Goal: Complete application form

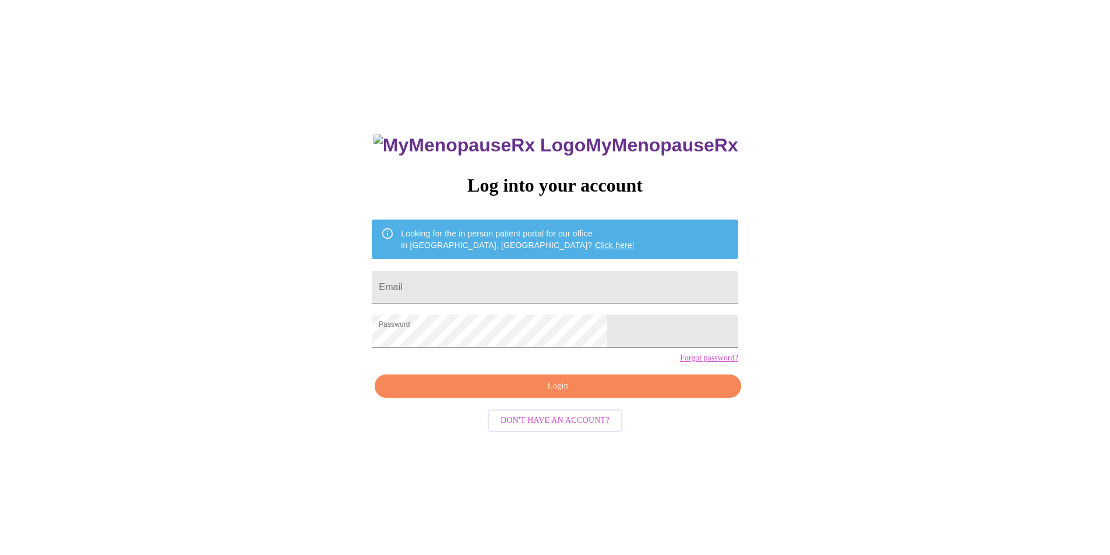
click at [461, 281] on input "Email" at bounding box center [555, 287] width 366 height 33
type input "lisasjacobs@gmail.com"
click at [561, 394] on span "Login" at bounding box center [557, 386] width 339 height 15
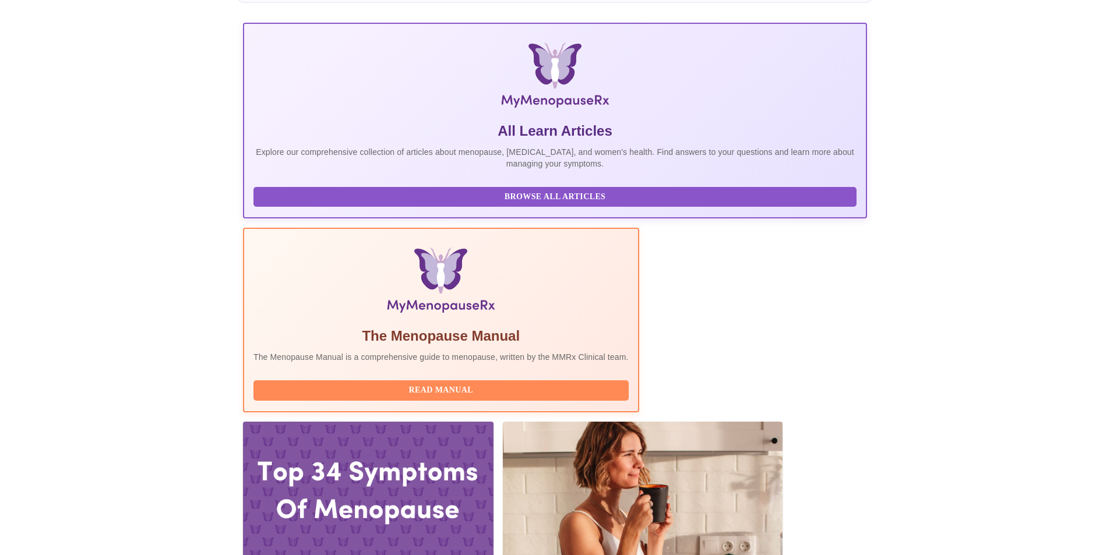
scroll to position [175, 0]
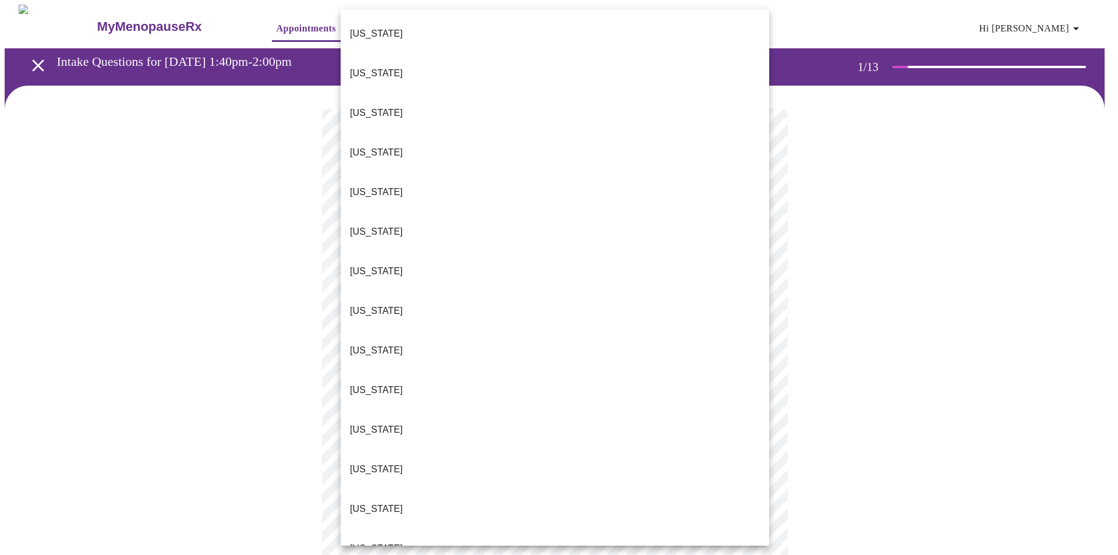
click at [418, 489] on li "Illinois" at bounding box center [555, 509] width 429 height 40
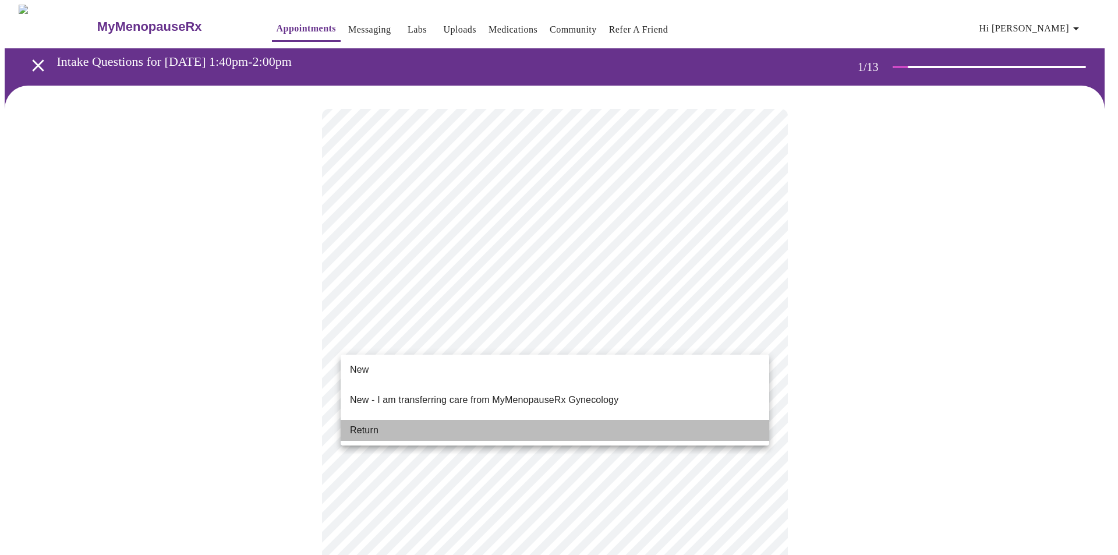
click at [380, 420] on li "Return" at bounding box center [555, 430] width 429 height 21
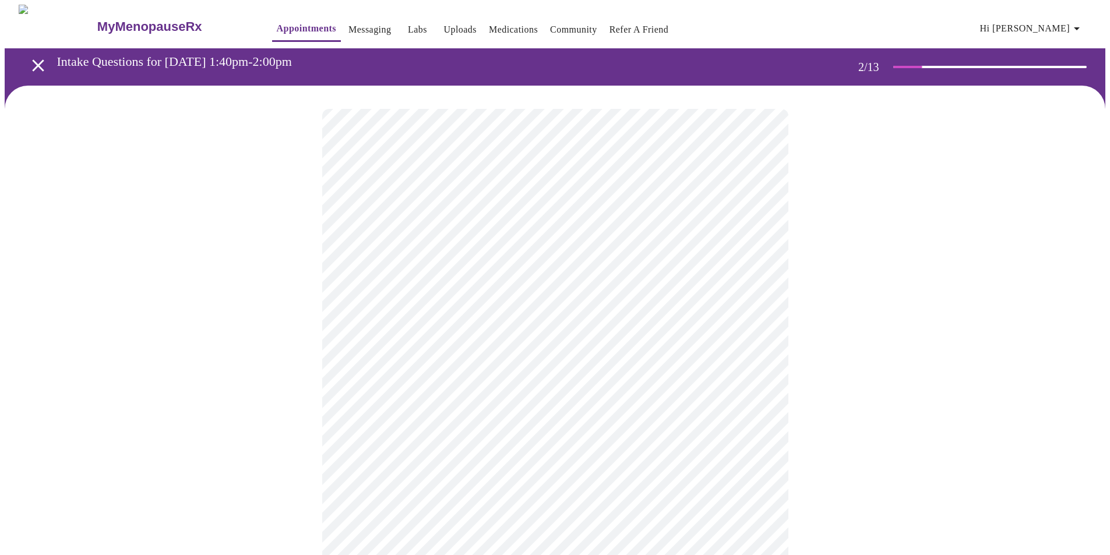
click at [664, 240] on body "MyMenopauseRx Appointments Messaging Labs Uploads Medications Community Refer a…" at bounding box center [555, 409] width 1100 height 808
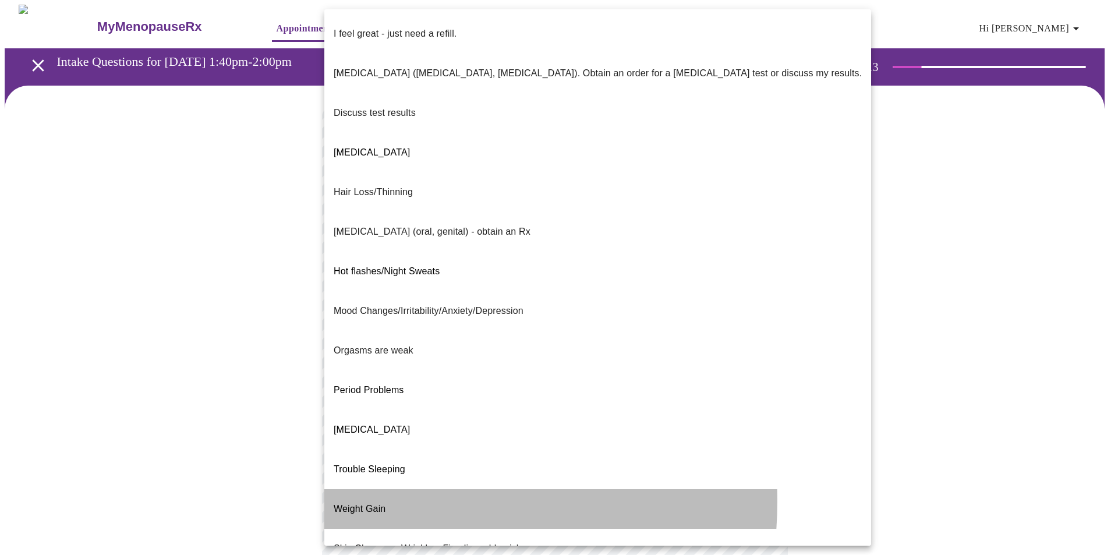
click at [372, 504] on span "Weight Gain" at bounding box center [360, 509] width 52 height 10
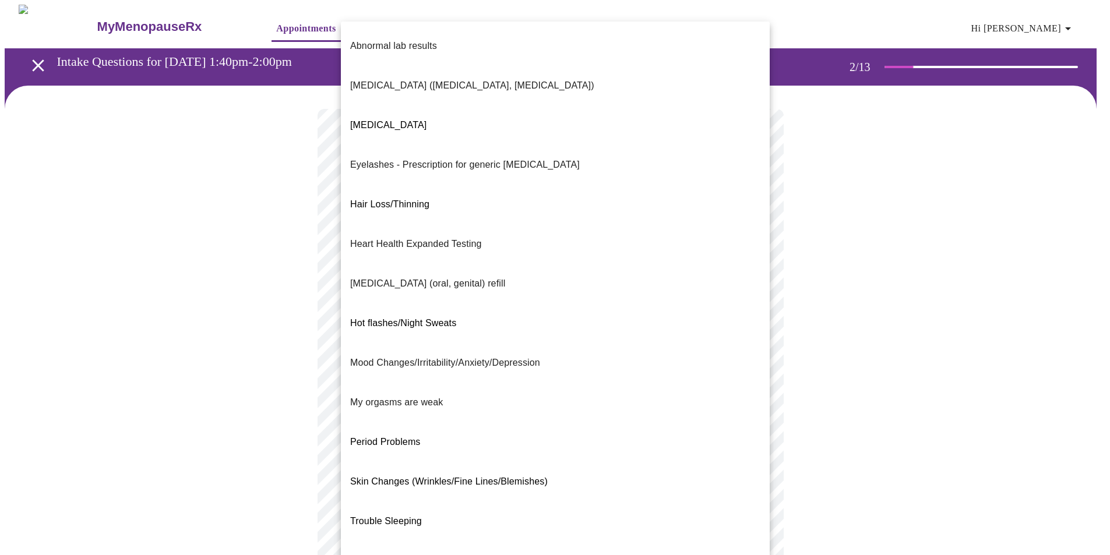
click at [448, 338] on body "MyMenopauseRx Appointments Messaging Labs Uploads Medications Community Refer a…" at bounding box center [555, 406] width 1100 height 802
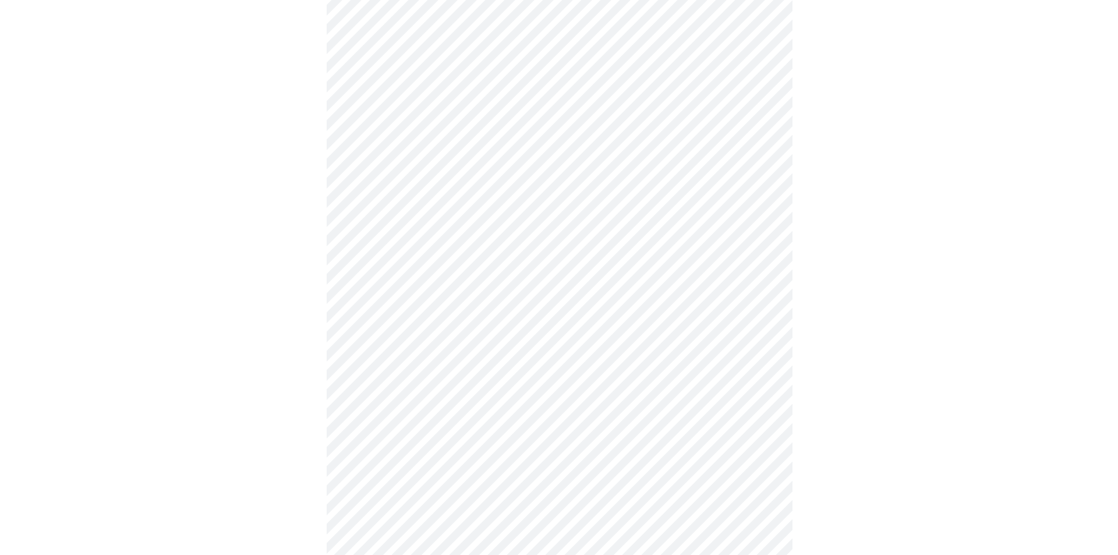
scroll to position [233, 0]
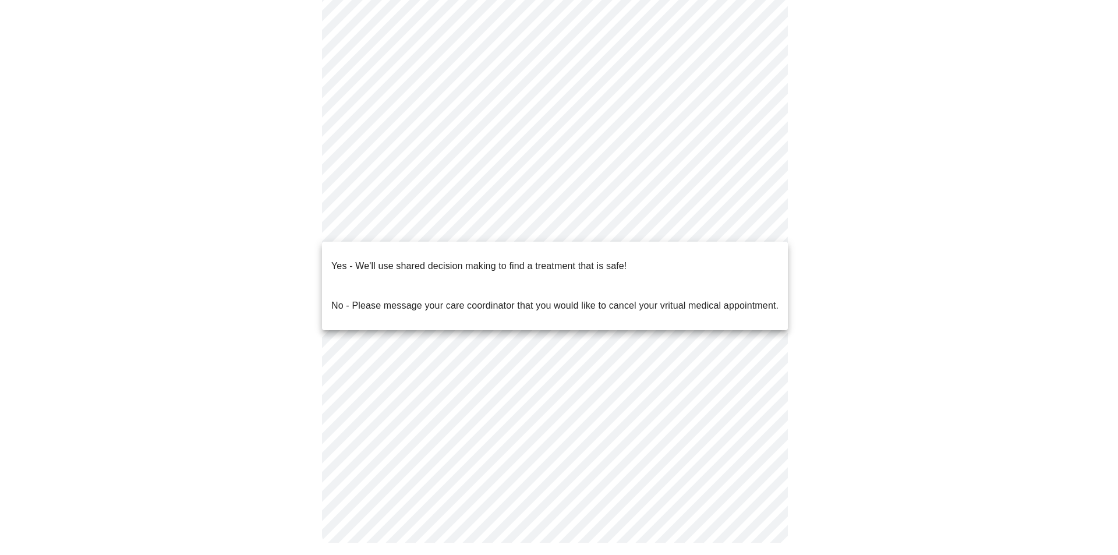
click at [568, 228] on body "MyMenopauseRx Appointments Messaging Labs Uploads Medications Community Refer a…" at bounding box center [559, 169] width 1109 height 795
click at [373, 261] on p "Yes - We'll use shared decision making to find a treatment that is safe!" at bounding box center [478, 266] width 295 height 14
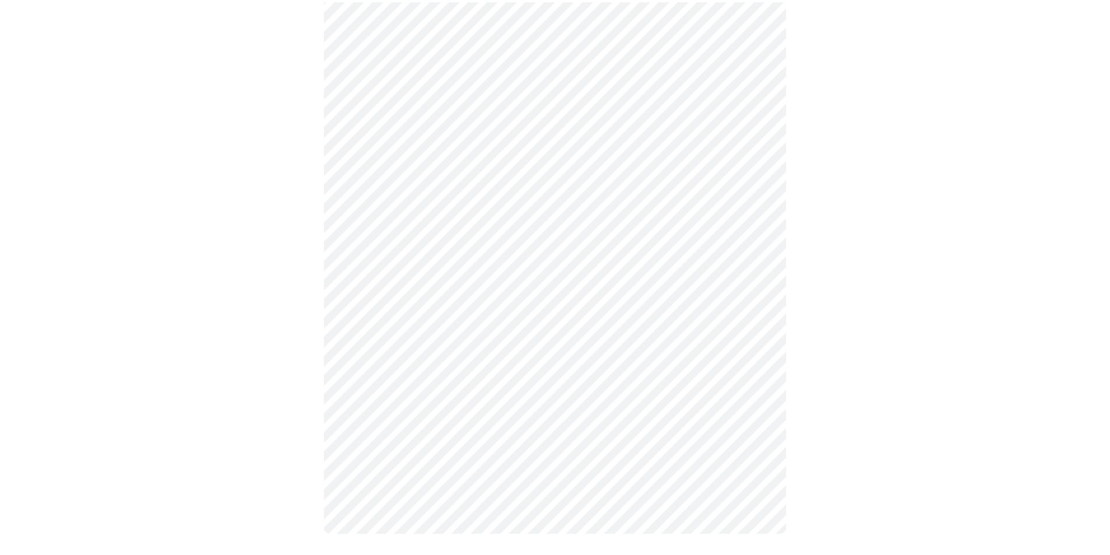
scroll to position [232, 0]
click at [290, 377] on div at bounding box center [555, 206] width 1100 height 707
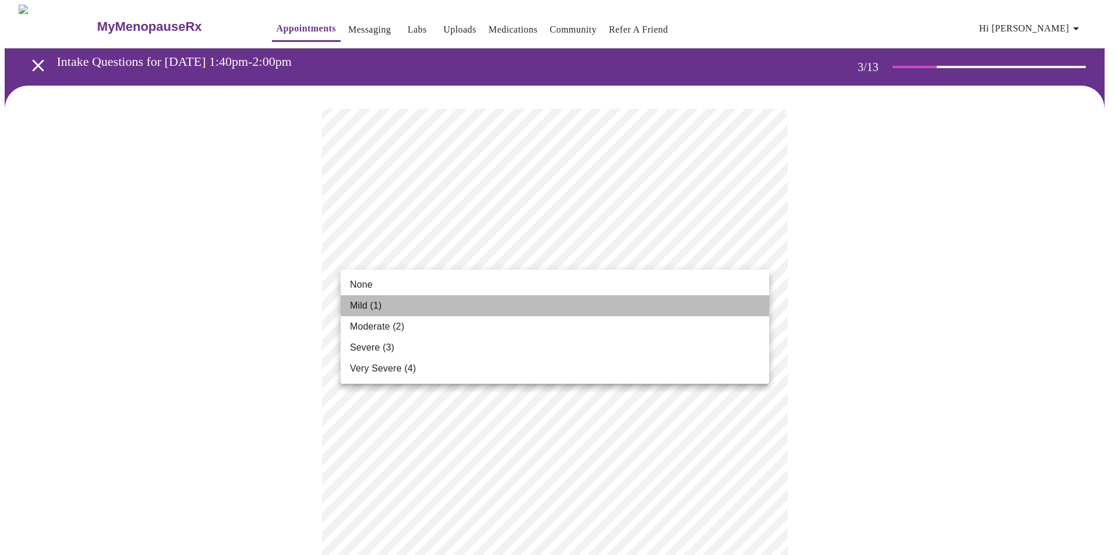
click at [358, 305] on span "Mild (1)" at bounding box center [366, 306] width 32 height 14
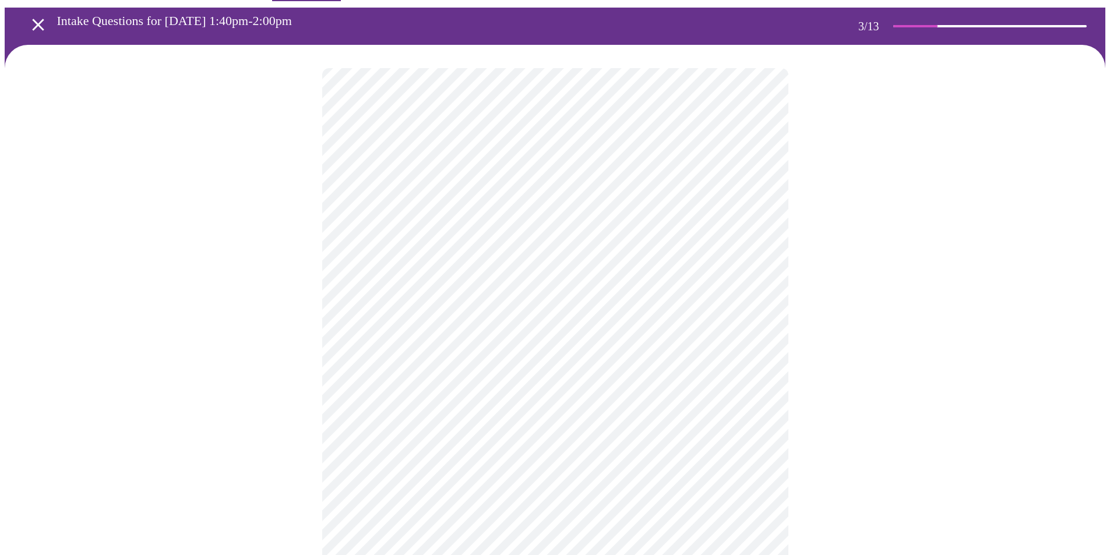
scroll to position [58, 0]
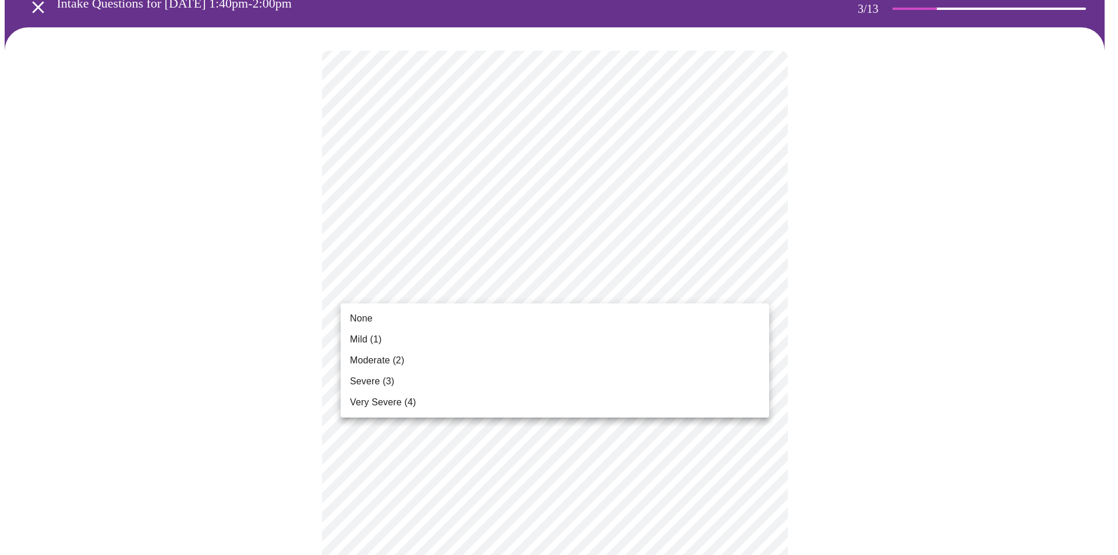
click at [376, 320] on li "None" at bounding box center [555, 318] width 429 height 21
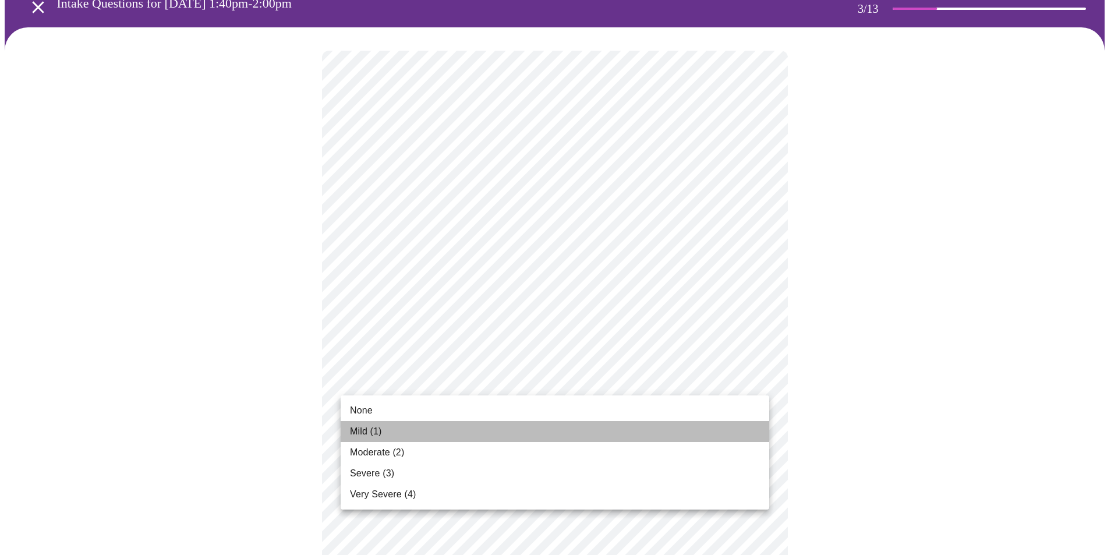
click at [374, 428] on span "Mild (1)" at bounding box center [366, 432] width 32 height 14
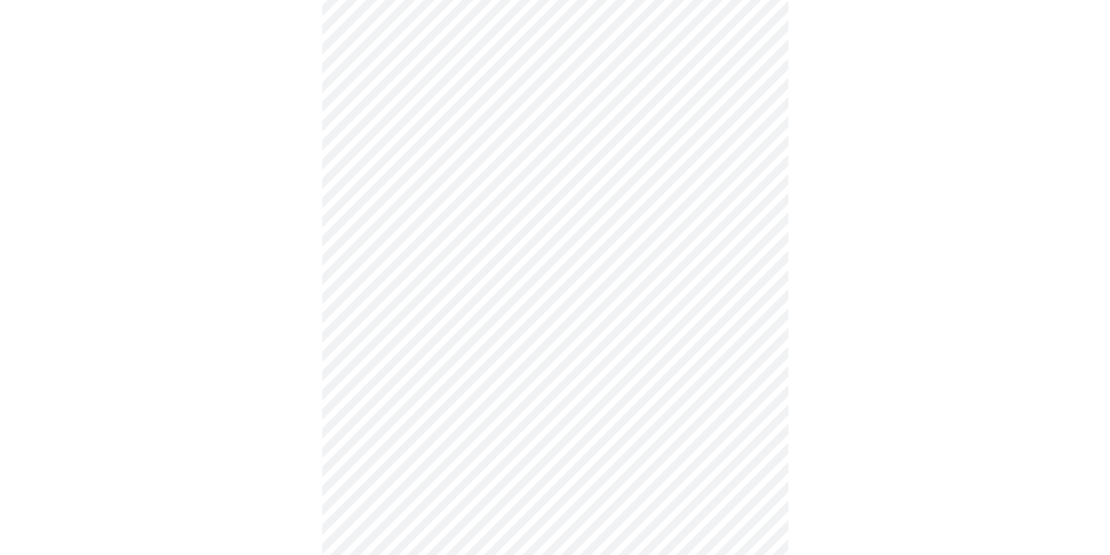
scroll to position [233, 0]
click at [428, 303] on body "MyMenopauseRx Appointments Messaging Labs Uploads Medications Community Refer a…" at bounding box center [555, 522] width 1100 height 1501
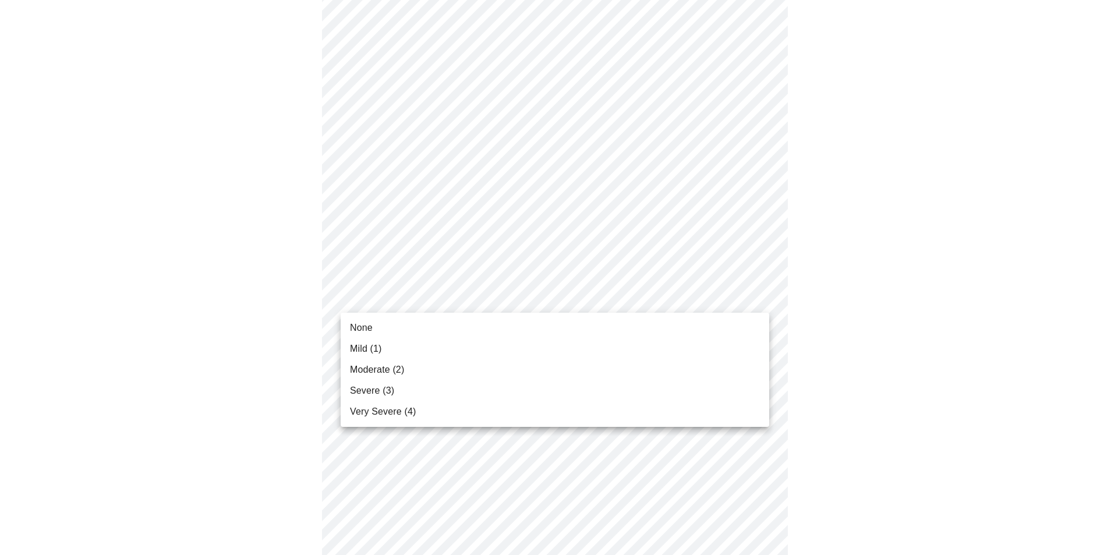
click at [387, 345] on li "Mild (1)" at bounding box center [555, 348] width 429 height 21
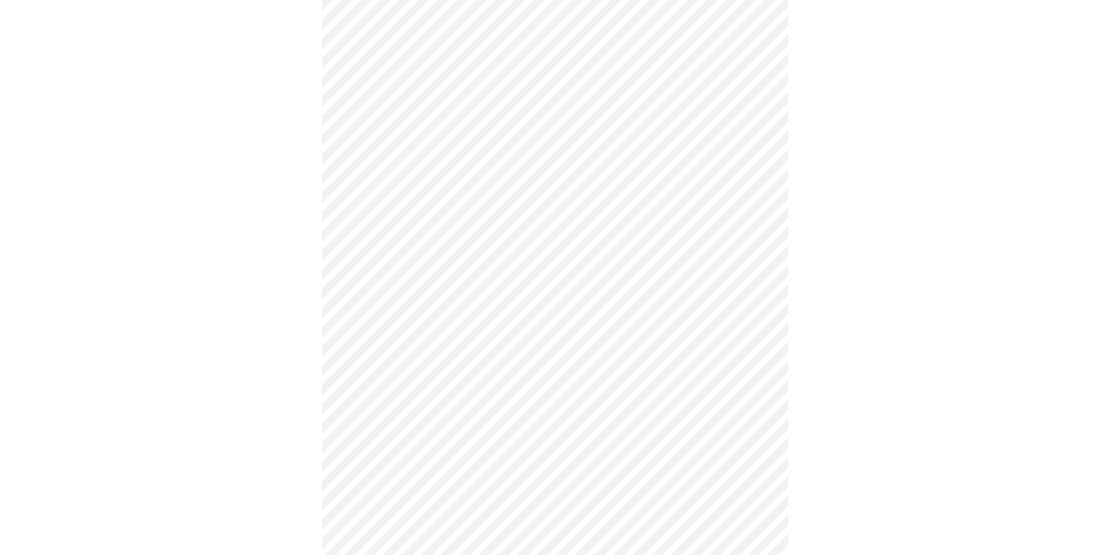
scroll to position [408, 0]
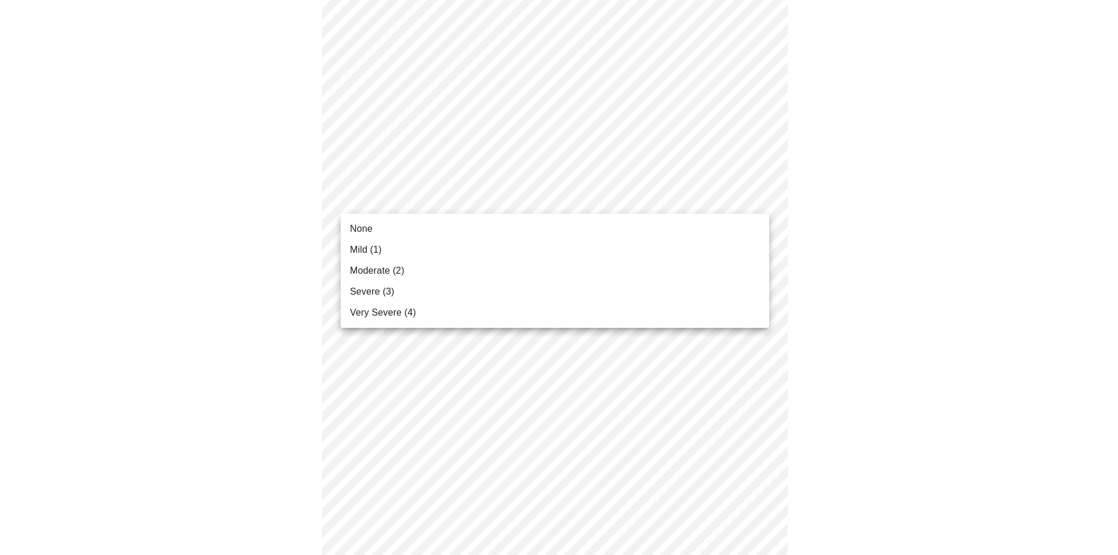
click at [415, 197] on body "MyMenopauseRx Appointments Messaging Labs Uploads Medications Community Refer a…" at bounding box center [559, 339] width 1109 height 1484
click at [372, 248] on span "Mild (1)" at bounding box center [366, 250] width 32 height 14
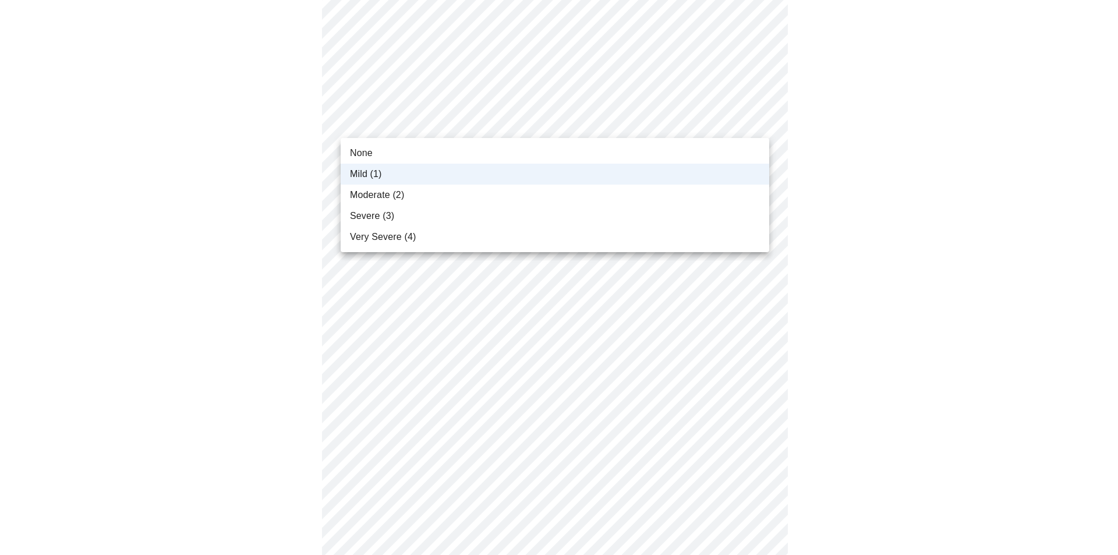
click at [421, 122] on body "MyMenopauseRx Appointments Messaging Labs Uploads Medications Community Refer a…" at bounding box center [559, 331] width 1109 height 1468
click at [375, 145] on li "None" at bounding box center [555, 153] width 429 height 21
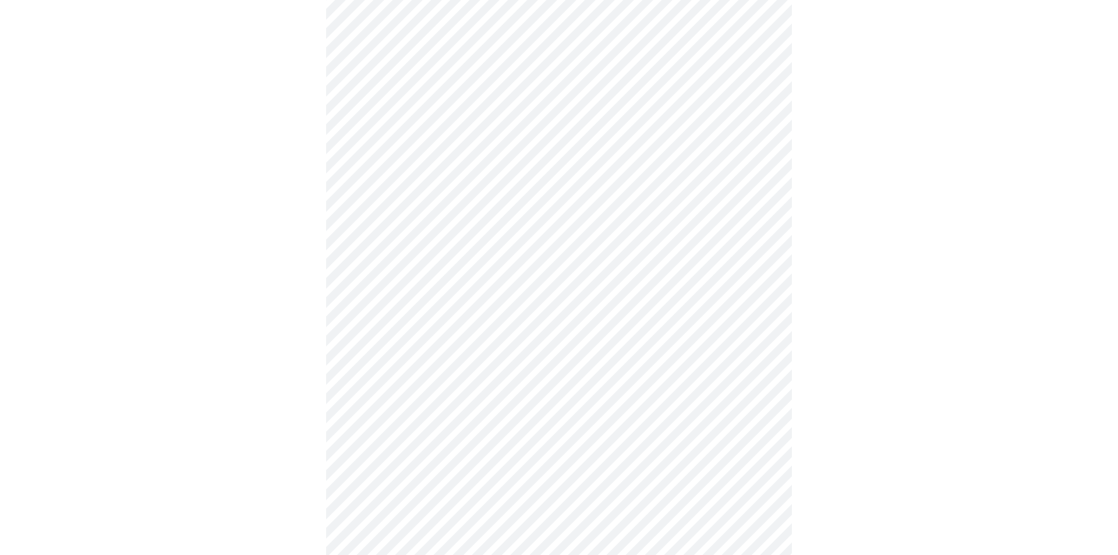
click at [390, 273] on body "MyMenopauseRx Appointments Messaging Labs Uploads Medications Community Refer a…" at bounding box center [559, 331] width 1109 height 1468
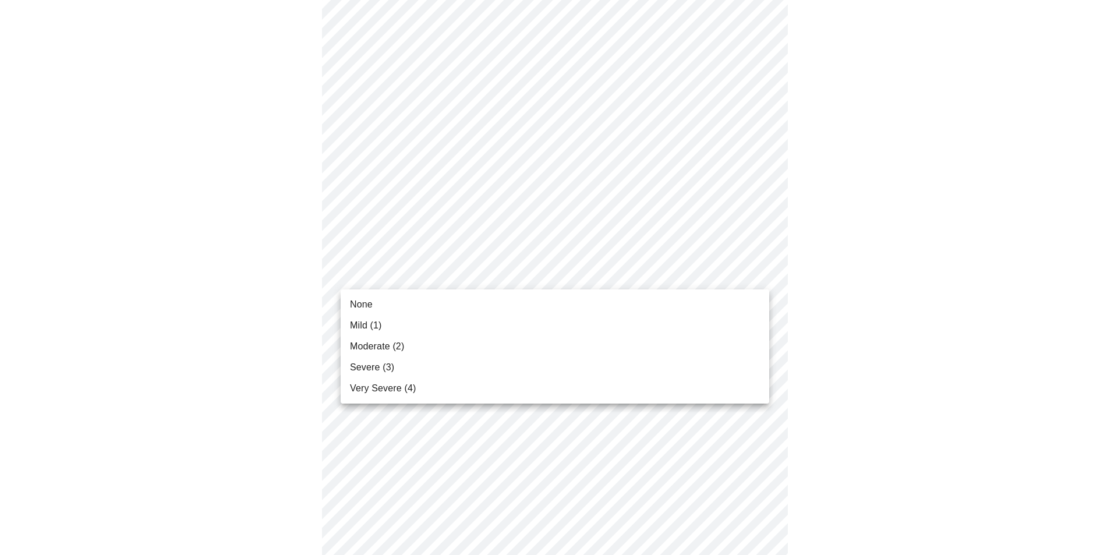
click at [377, 324] on span "Mild (1)" at bounding box center [366, 326] width 32 height 14
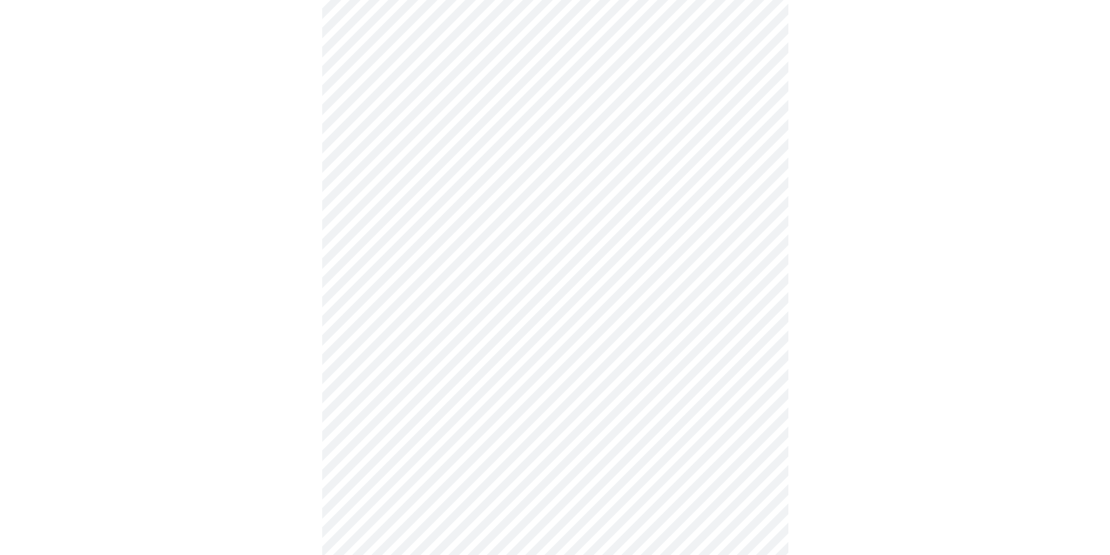
scroll to position [466, 0]
click at [373, 305] on body "MyMenopauseRx Appointments Messaging Labs Uploads Medications Community Refer a…" at bounding box center [559, 265] width 1109 height 1452
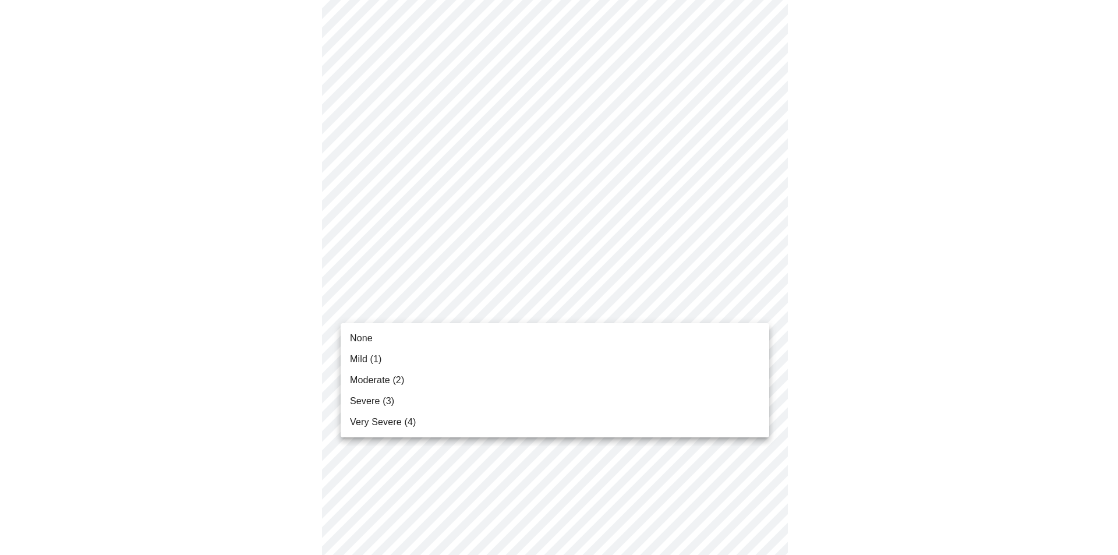
click at [365, 359] on span "Mild (1)" at bounding box center [366, 359] width 32 height 14
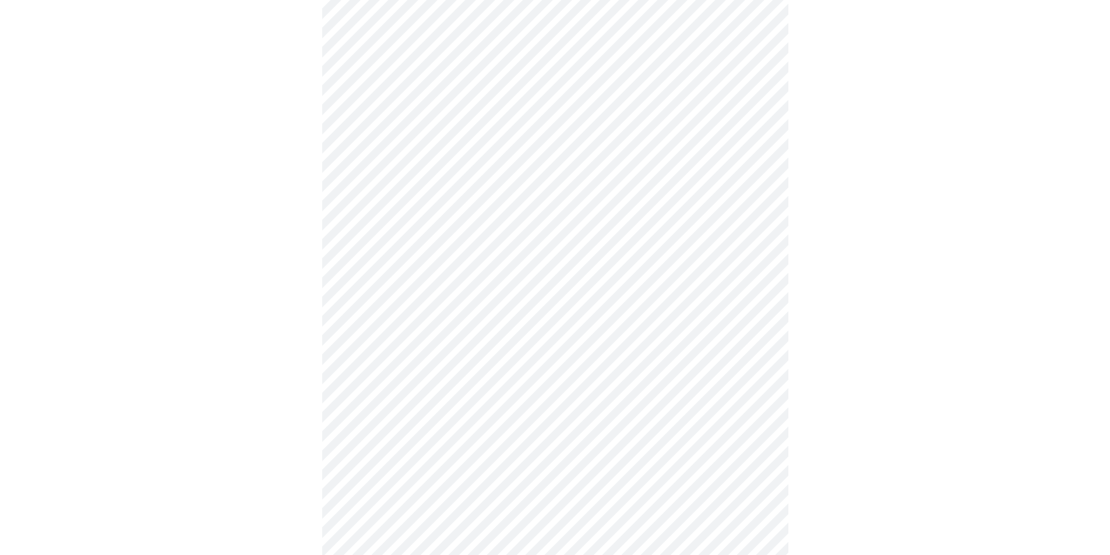
scroll to position [583, 0]
click at [404, 284] on body "MyMenopauseRx Appointments Messaging Labs Uploads Medications Community Refer a…" at bounding box center [555, 139] width 1100 height 1435
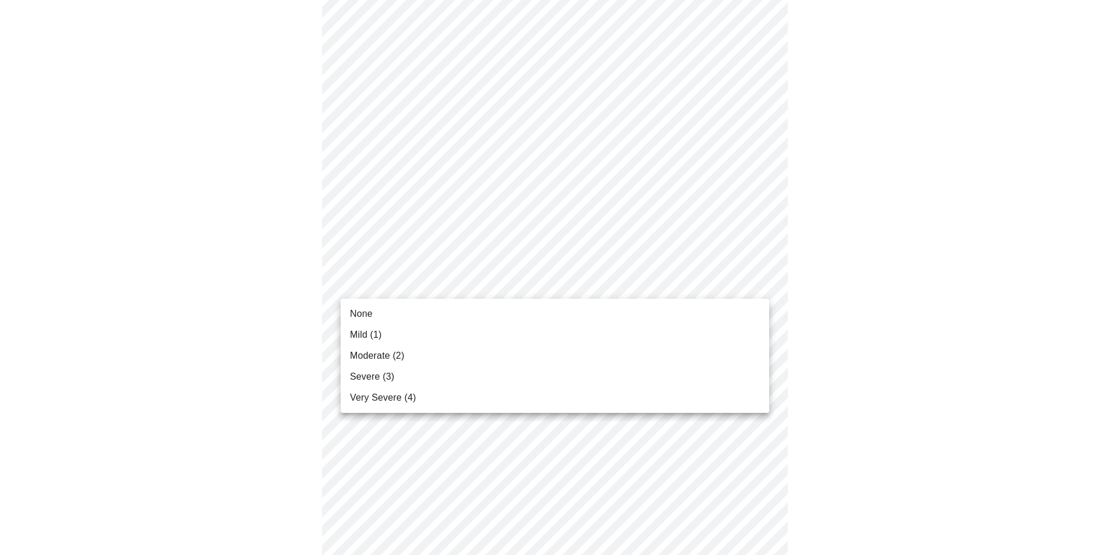
click at [379, 337] on span "Mild (1)" at bounding box center [366, 335] width 32 height 14
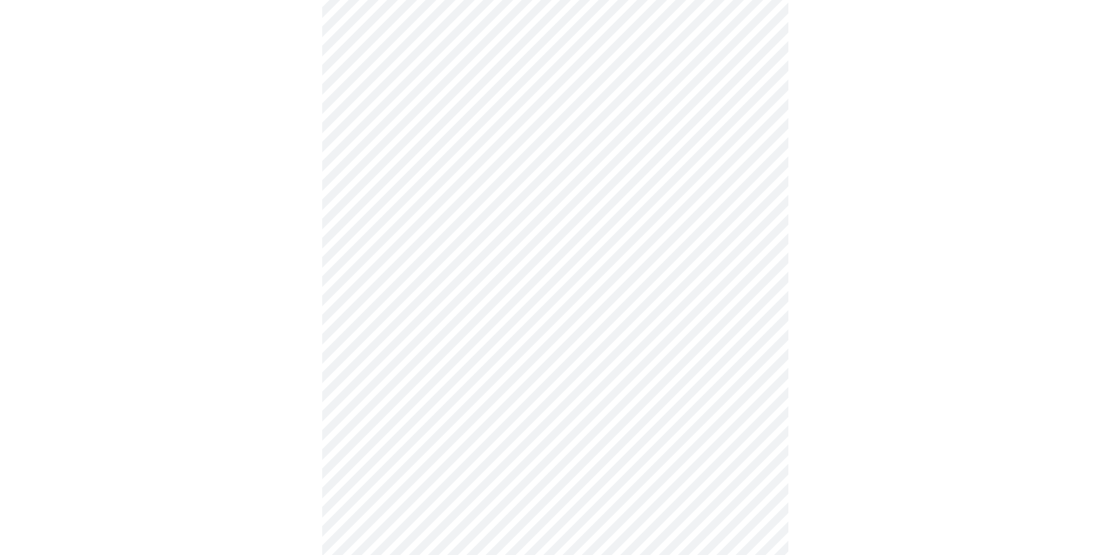
scroll to position [699, 0]
click at [422, 256] on body "MyMenopauseRx Appointments Messaging Labs Uploads Medications Community Refer a…" at bounding box center [555, 15] width 1100 height 1419
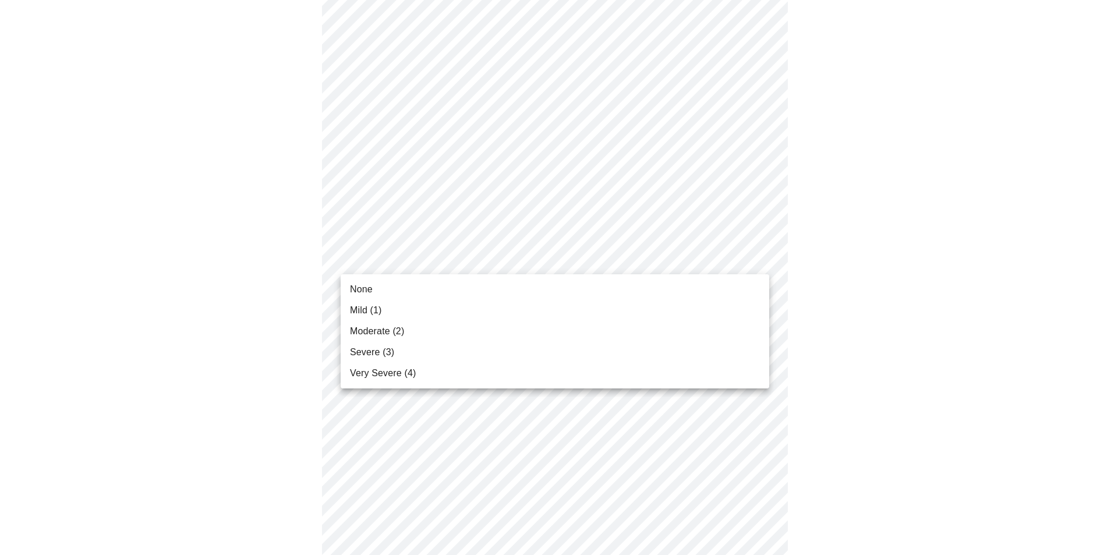
click at [386, 309] on li "Mild (1)" at bounding box center [555, 310] width 429 height 21
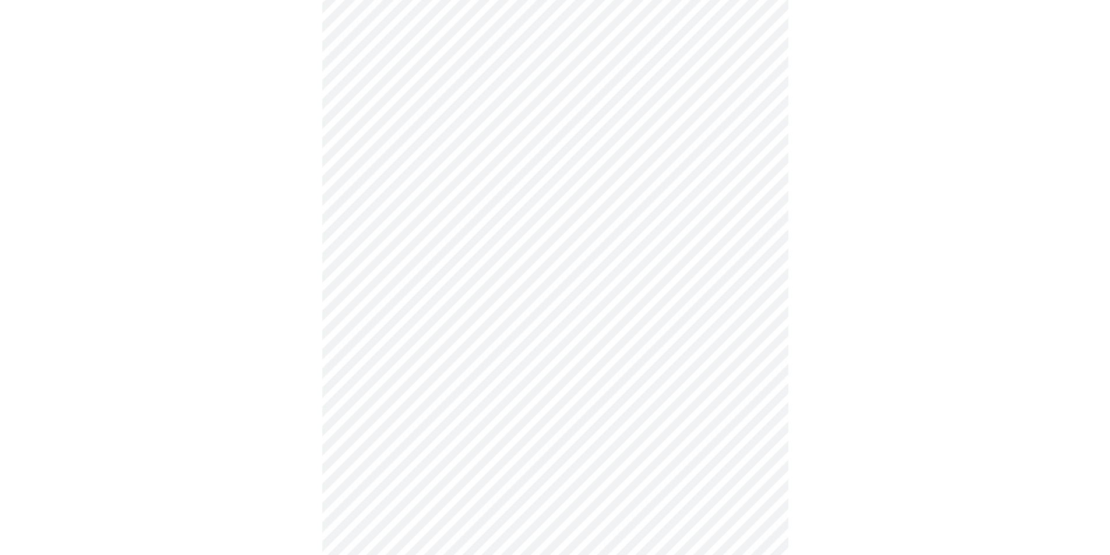
scroll to position [816, 0]
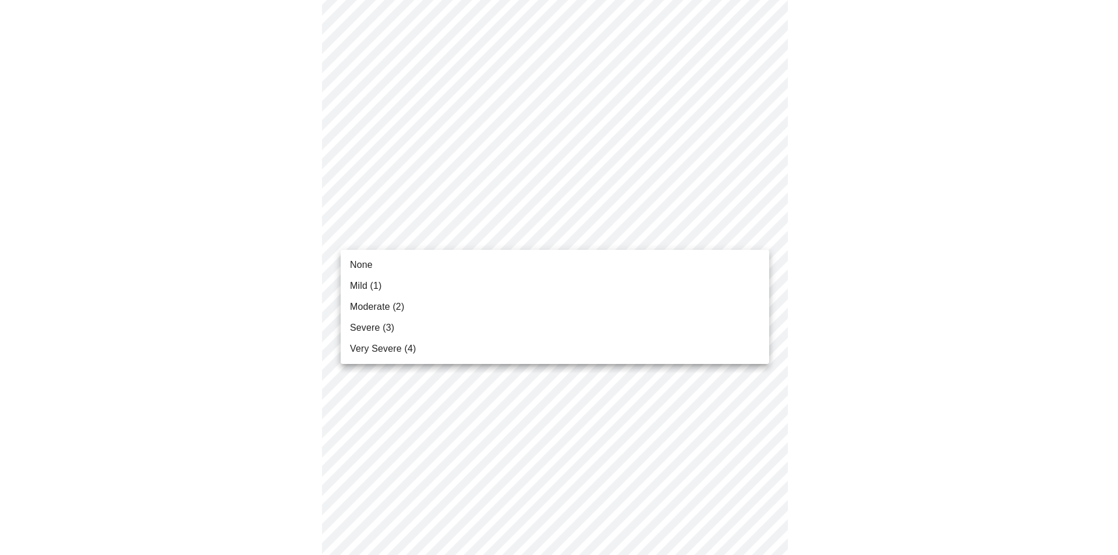
click at [358, 283] on span "Mild (1)" at bounding box center [366, 286] width 32 height 14
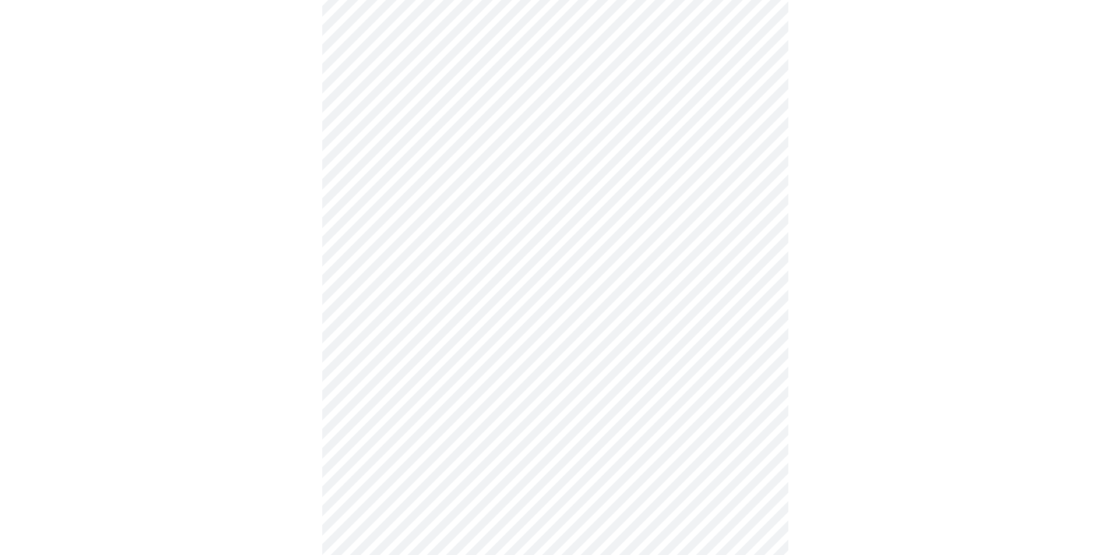
scroll to position [641, 0]
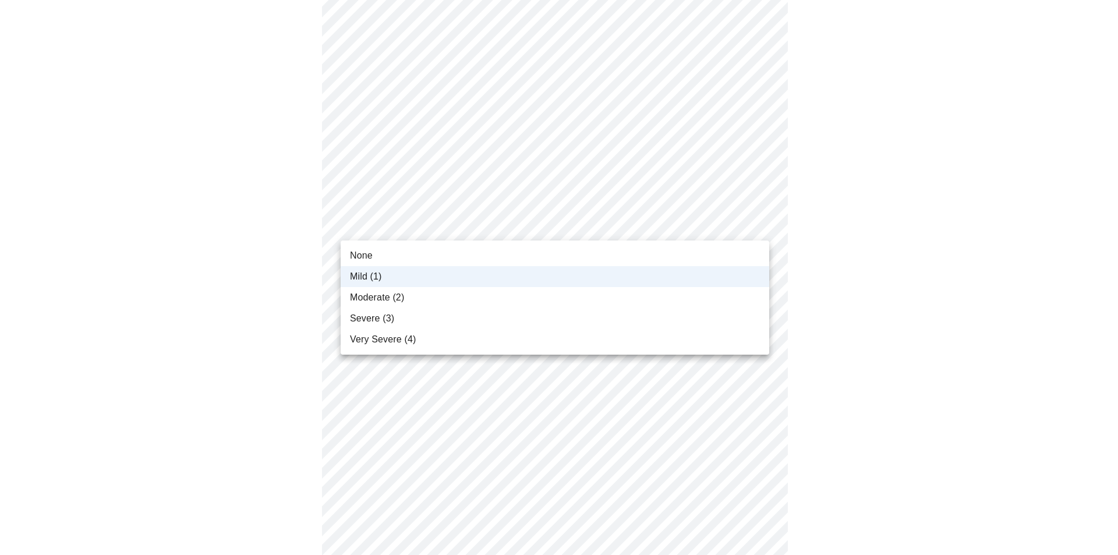
click at [369, 221] on body "MyMenopauseRx Appointments Messaging Labs Uploads Medications Community Refer a…" at bounding box center [559, 57] width 1109 height 1386
click at [371, 252] on span "None" at bounding box center [361, 256] width 23 height 14
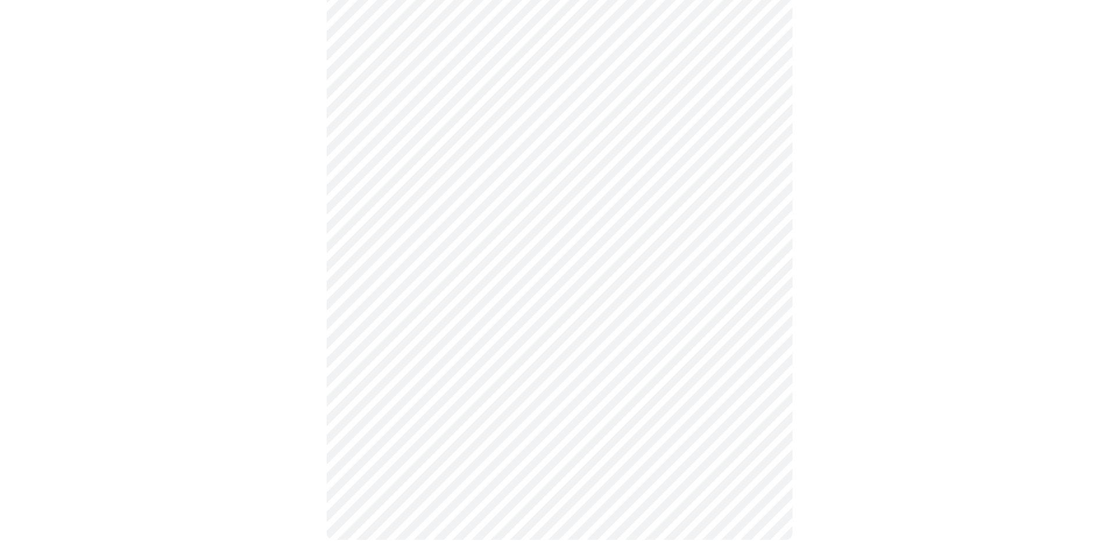
scroll to position [831, 0]
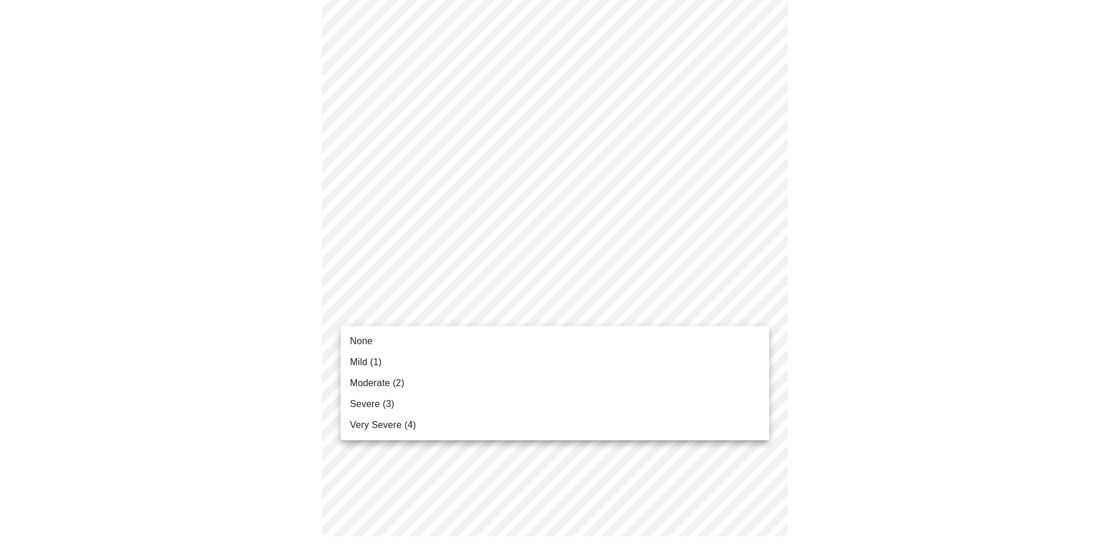
click at [380, 355] on span "Mild (1)" at bounding box center [366, 362] width 32 height 14
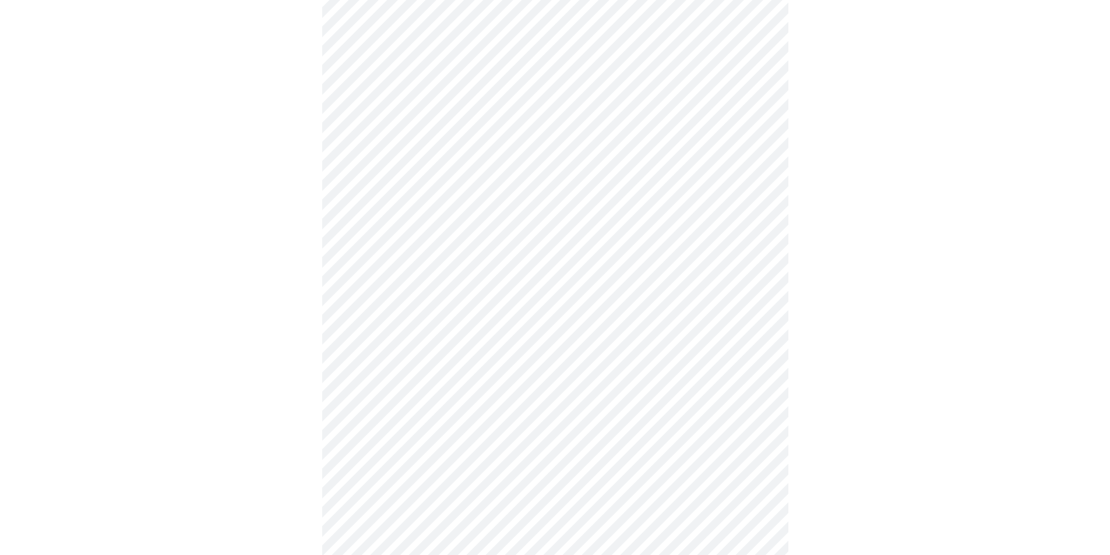
scroll to position [466, 0]
click at [345, 239] on body "MyMenopauseRx Appointments Messaging Labs Uploads Medications Community Refer a…" at bounding box center [559, 114] width 1109 height 1150
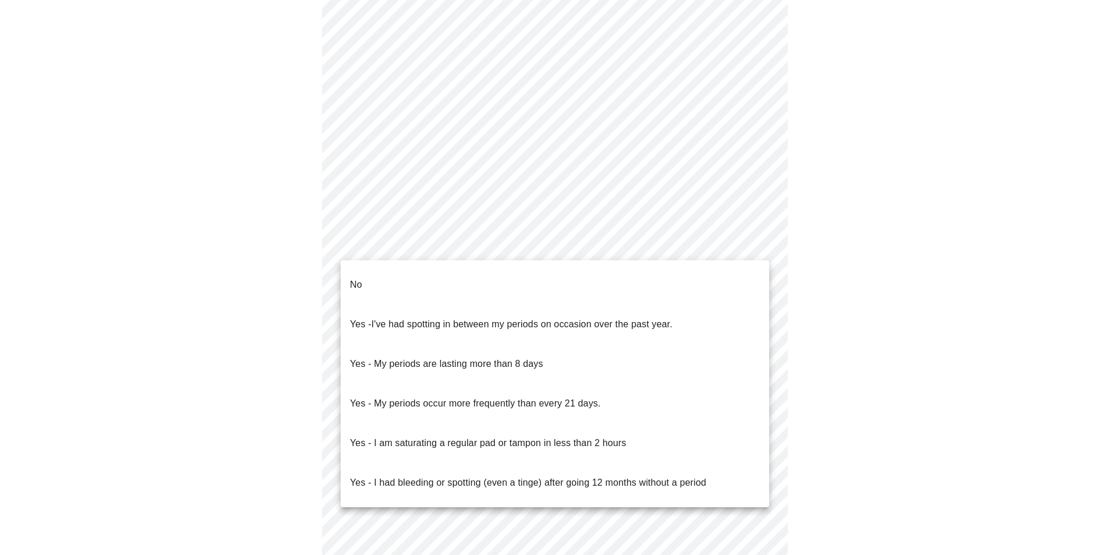
click at [358, 268] on li "No" at bounding box center [555, 285] width 429 height 40
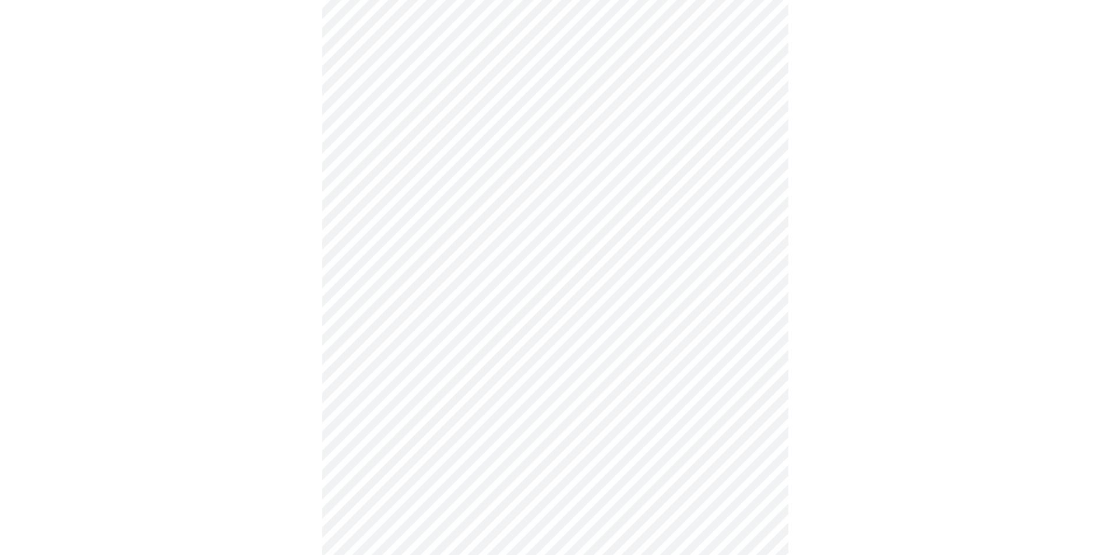
scroll to position [524, 0]
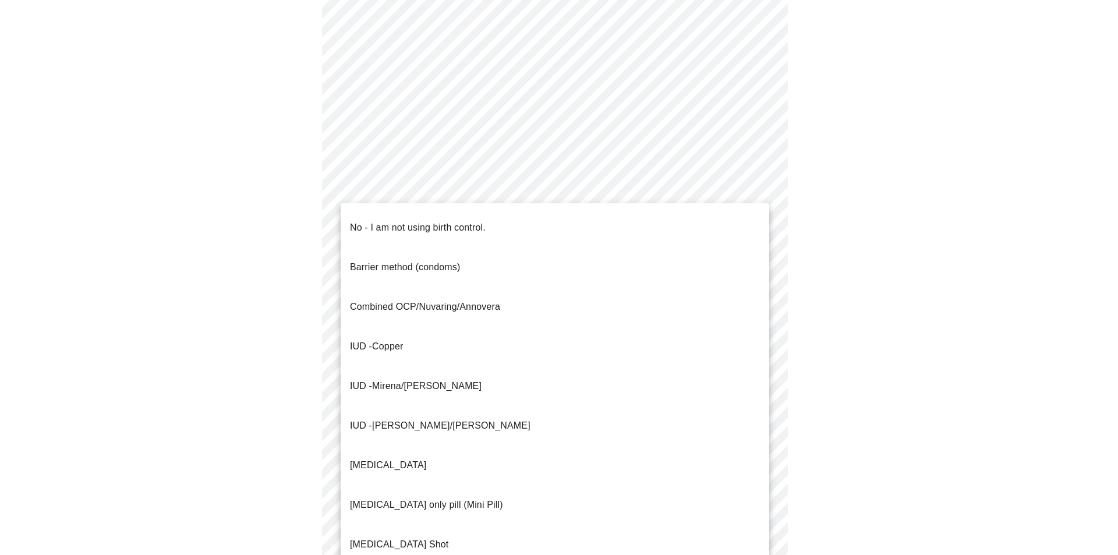
click at [377, 262] on body "MyMenopauseRx Appointments Messaging Labs Uploads Medications Community Refer a…" at bounding box center [559, 51] width 1109 height 1143
click at [385, 260] on p "Barrier method (condoms)" at bounding box center [405, 267] width 110 height 14
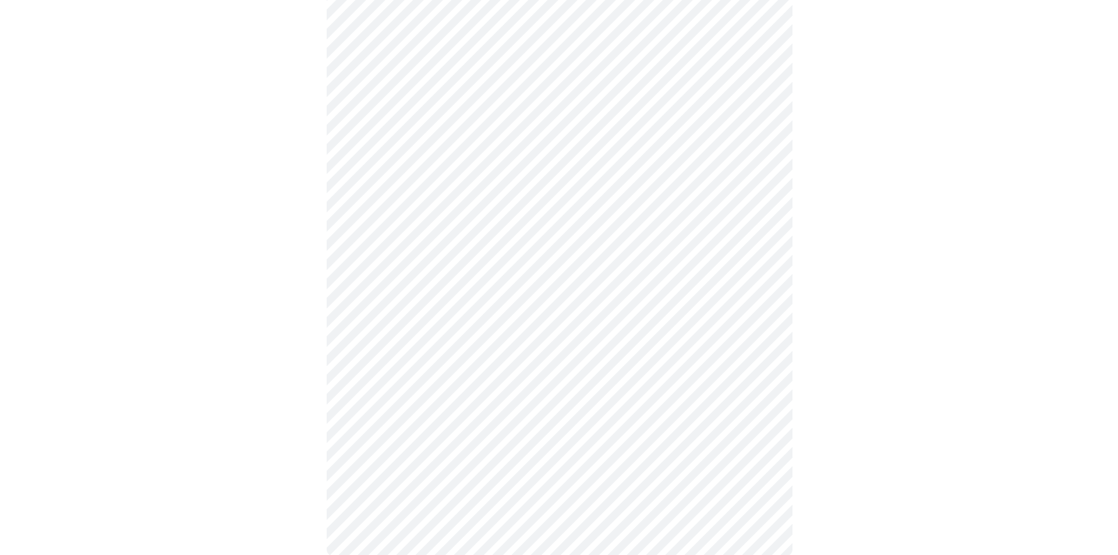
scroll to position [581, 0]
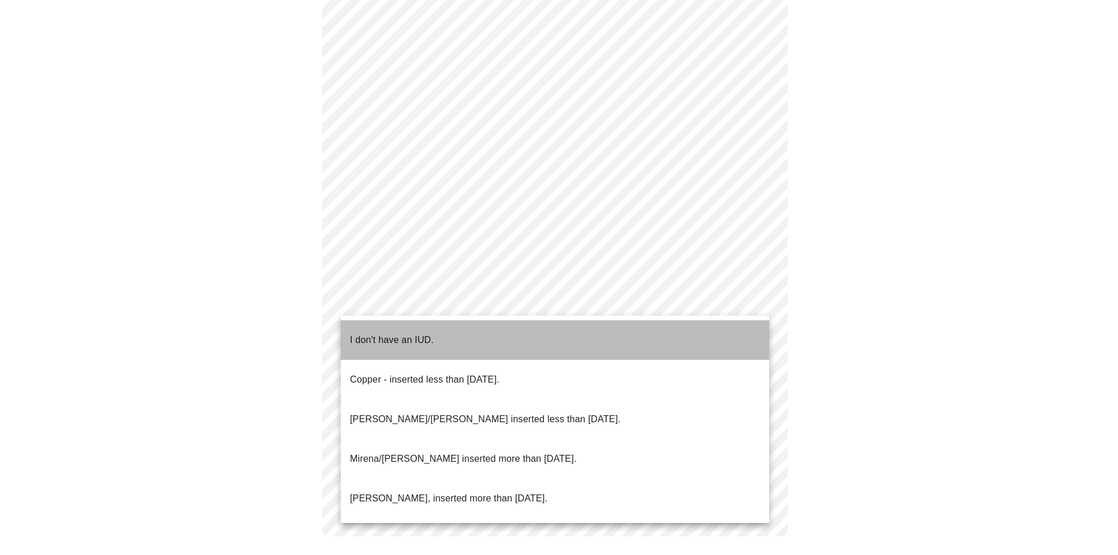
click at [397, 333] on p "I don't have an IUD." at bounding box center [392, 340] width 84 height 14
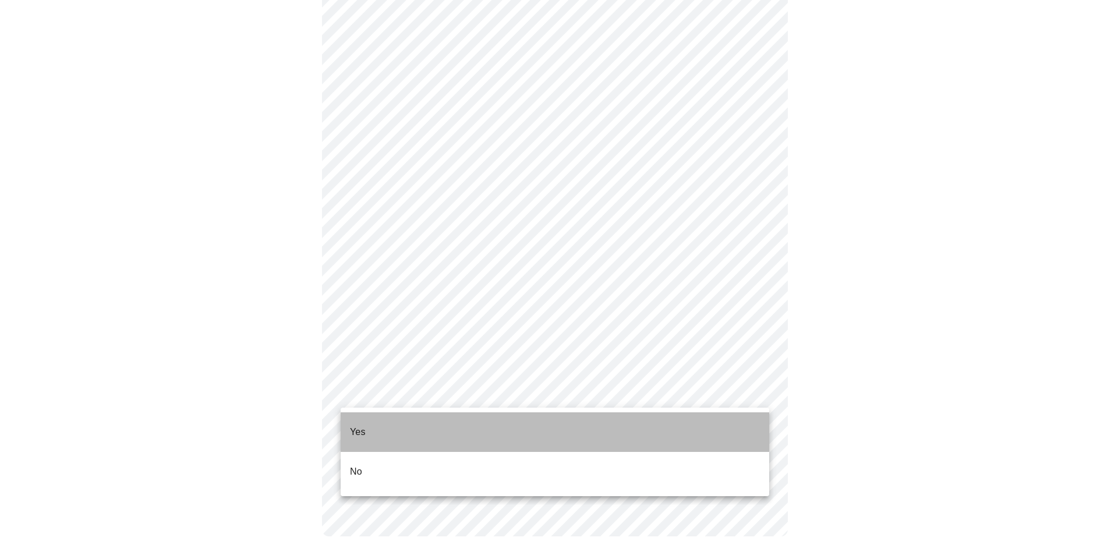
click at [432, 418] on li "Yes" at bounding box center [555, 432] width 429 height 40
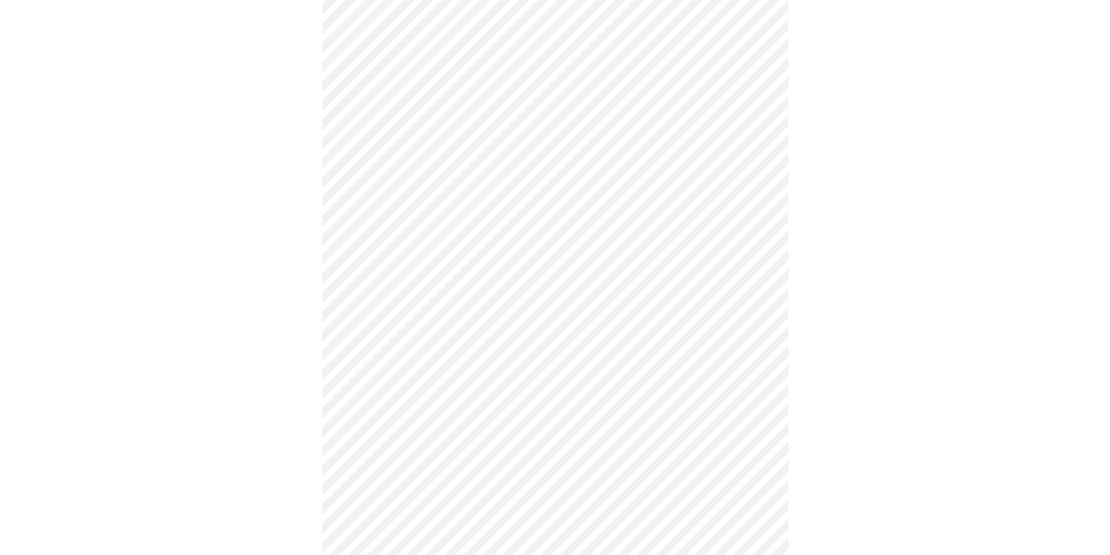
scroll to position [2971, 0]
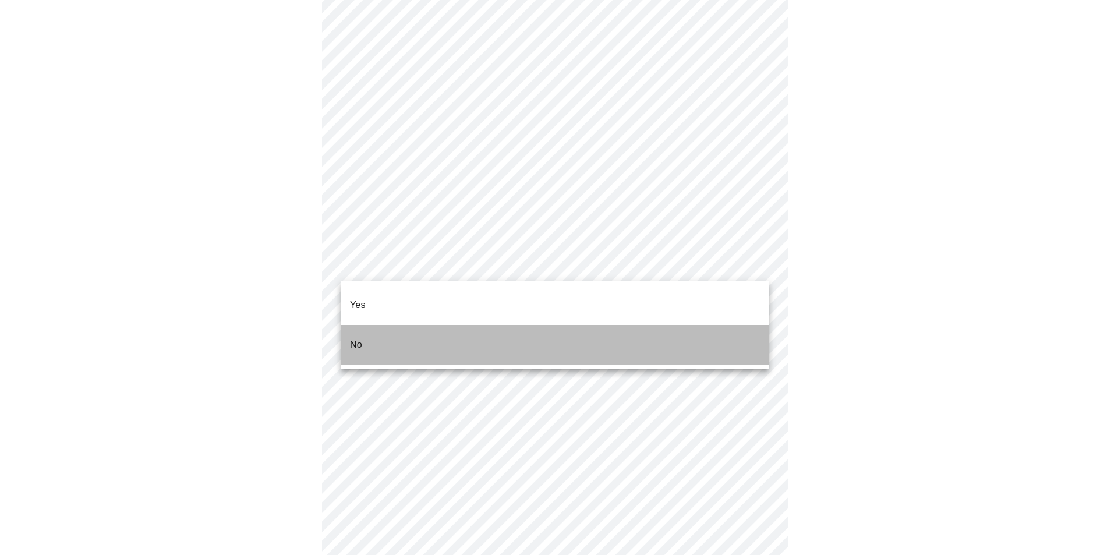
click at [366, 325] on li "No" at bounding box center [555, 345] width 429 height 40
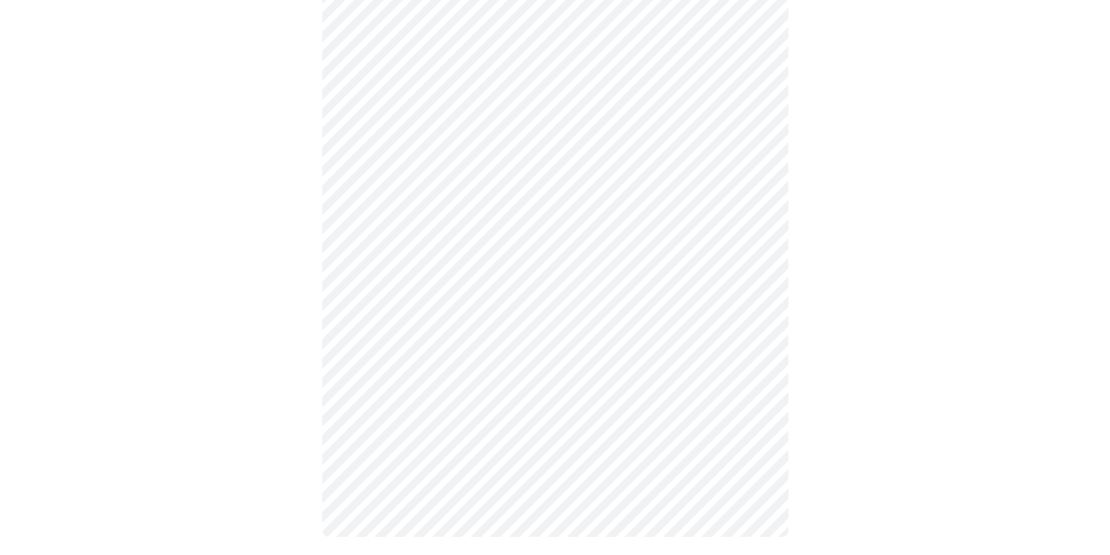
scroll to position [597, 0]
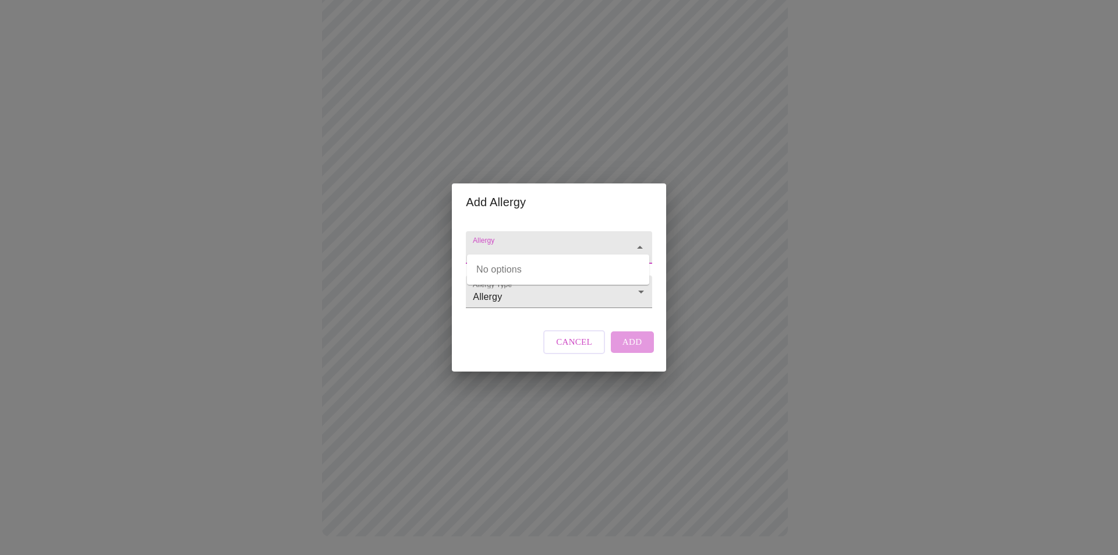
click at [531, 242] on input "Allergy" at bounding box center [542, 253] width 143 height 22
click at [503, 294] on li "Allergy" at bounding box center [559, 291] width 182 height 21
click at [625, 351] on div "Cancel Add" at bounding box center [599, 341] width 116 height 35
click at [283, 156] on div "Add Allergy Allergy Allergy Type Allergy Allergy Cancel Add" at bounding box center [559, 277] width 1118 height 555
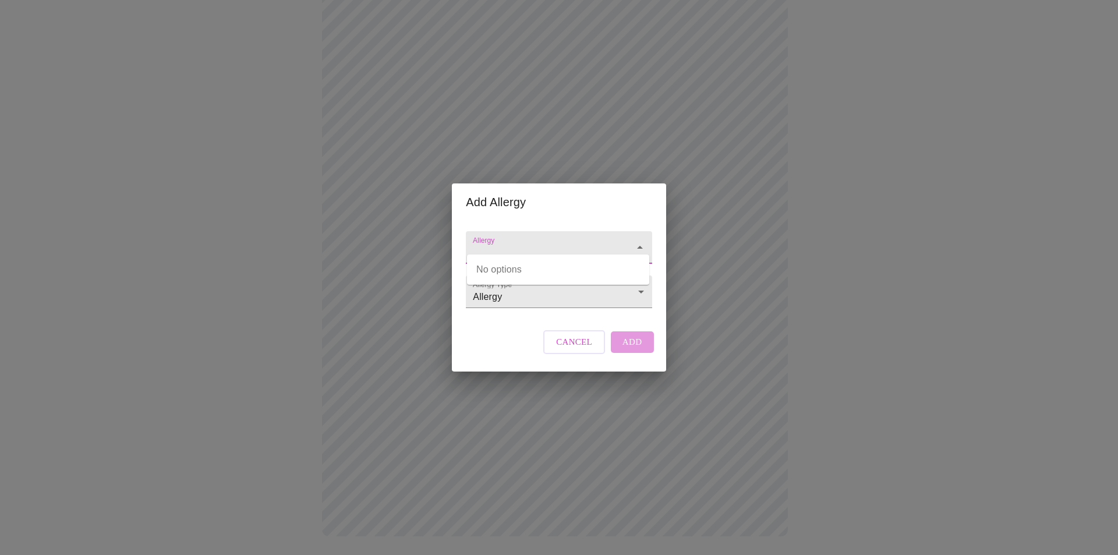
click at [577, 242] on input "Allergy" at bounding box center [542, 253] width 143 height 22
type input "Allergy"
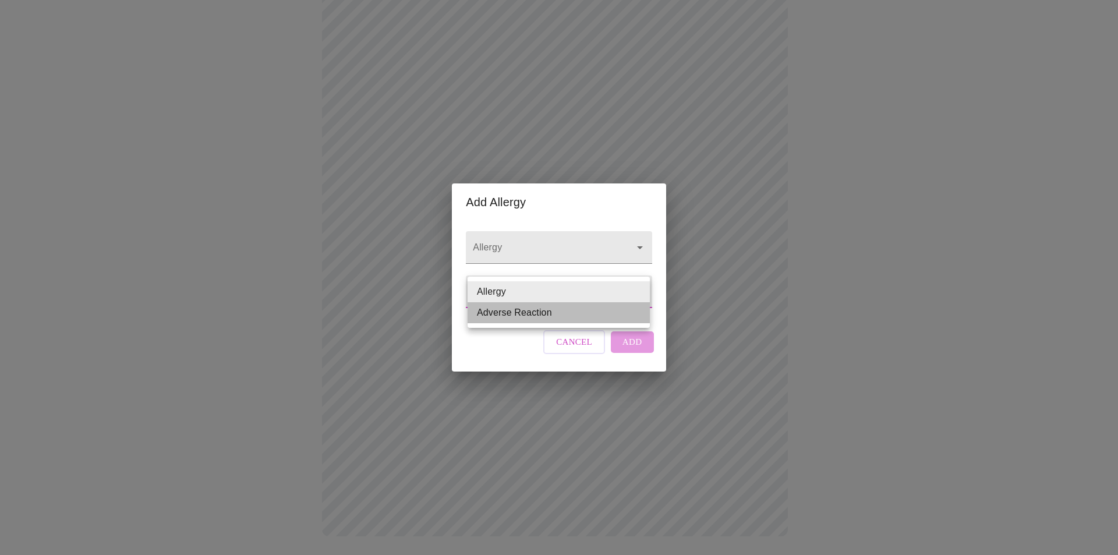
click at [487, 313] on li "Adverse Reaction" at bounding box center [559, 312] width 182 height 21
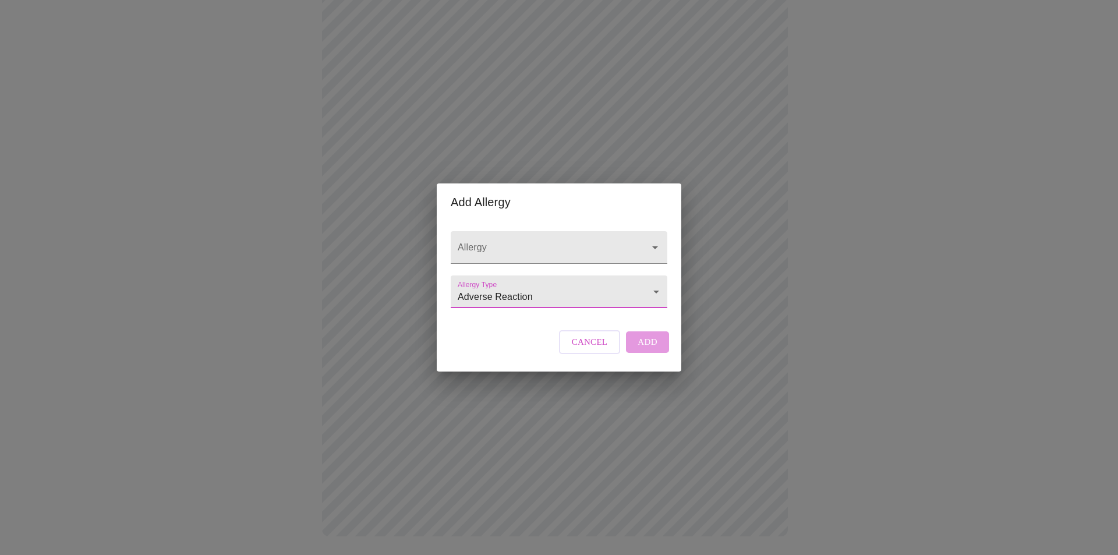
click at [641, 347] on div "Cancel Add" at bounding box center [614, 341] width 116 height 35
click at [475, 266] on li "Allergy" at bounding box center [559, 270] width 212 height 21
type input "Allergy"
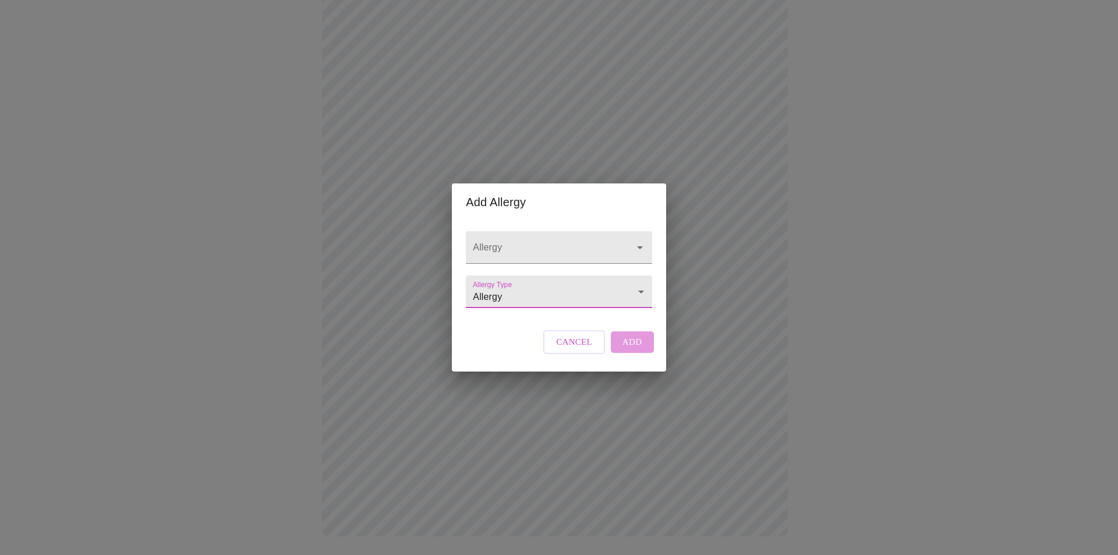
click at [624, 357] on div "Cancel Add" at bounding box center [599, 341] width 116 height 35
click at [937, 431] on div "Add Allergy Allergy Allergy Type Allergy Allergy Cancel Add" at bounding box center [559, 277] width 1118 height 555
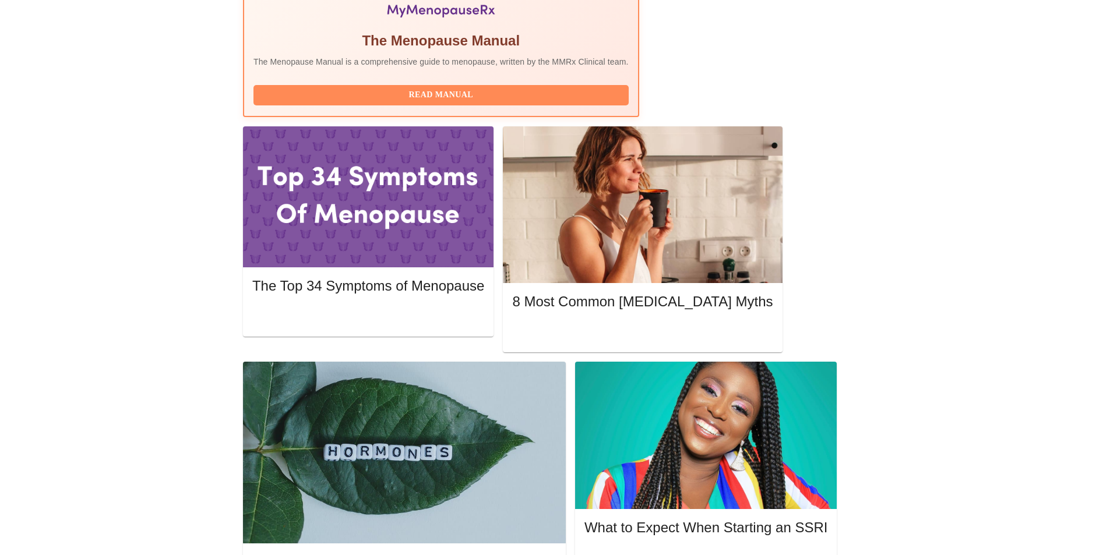
scroll to position [466, 0]
